Goal: Use online tool/utility: Utilize a website feature to perform a specific function

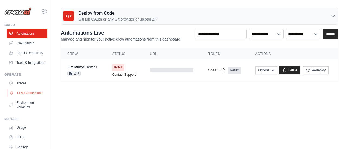
click at [23, 98] on link "LLM Connections" at bounding box center [27, 93] width 41 height 9
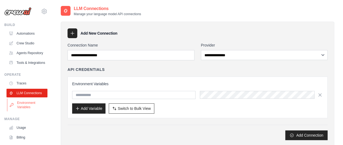
click at [24, 112] on link "Environment Variables" at bounding box center [27, 105] width 41 height 13
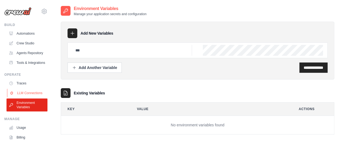
click at [29, 98] on link "LLM Connections" at bounding box center [27, 93] width 41 height 9
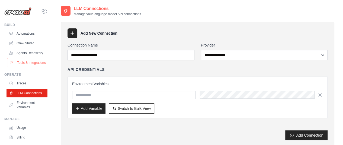
click at [24, 65] on link "Tools & Integrations" at bounding box center [27, 63] width 41 height 9
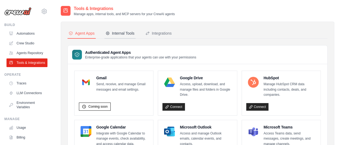
click at [125, 35] on div "Internal Tools" at bounding box center [120, 33] width 29 height 5
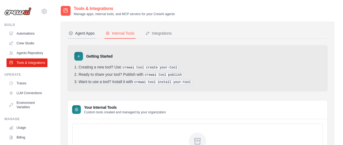
click at [89, 34] on div "Agent Apps" at bounding box center [82, 33] width 26 height 5
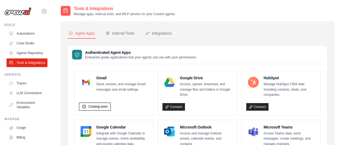
click at [90, 106] on span "Coming soon" at bounding box center [97, 107] width 19 height 4
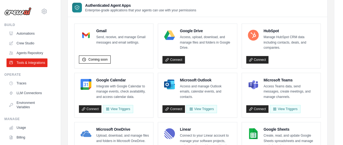
scroll to position [81, 0]
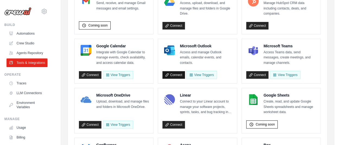
click at [174, 75] on link "Connect" at bounding box center [173, 75] width 23 height 8
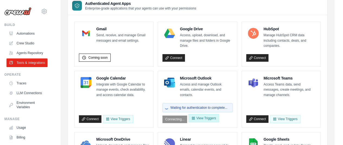
scroll to position [54, 0]
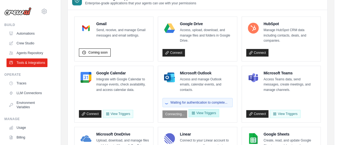
click at [200, 115] on button "View Triggers" at bounding box center [204, 113] width 30 height 8
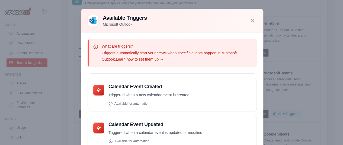
scroll to position [134, 0]
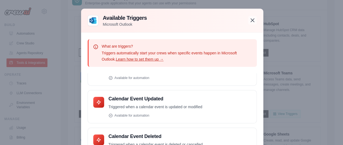
click at [252, 20] on icon "button" at bounding box center [252, 20] width 7 height 7
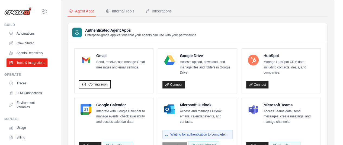
scroll to position [0, 0]
